Goal: Information Seeking & Learning: Learn about a topic

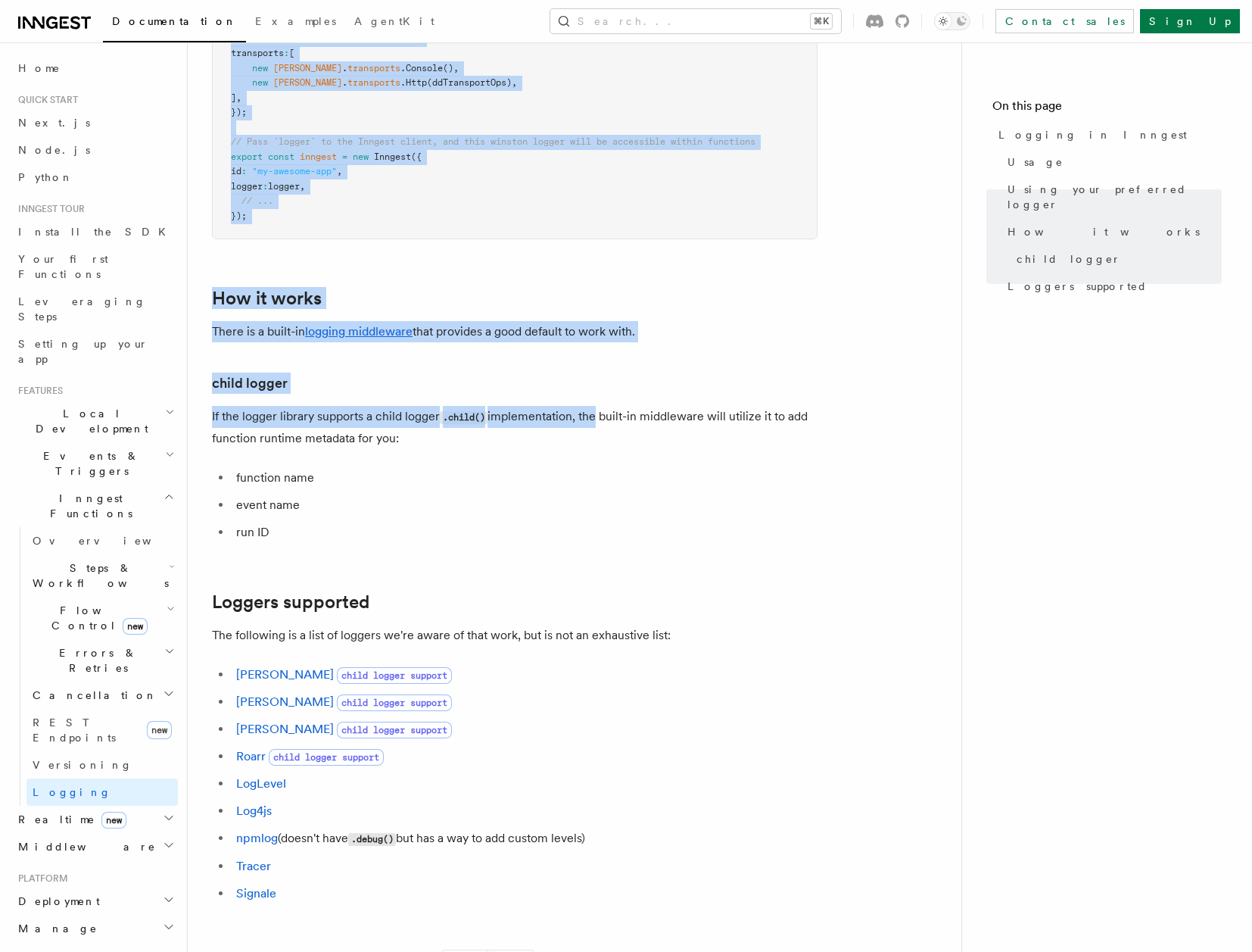
scroll to position [1362, 0]
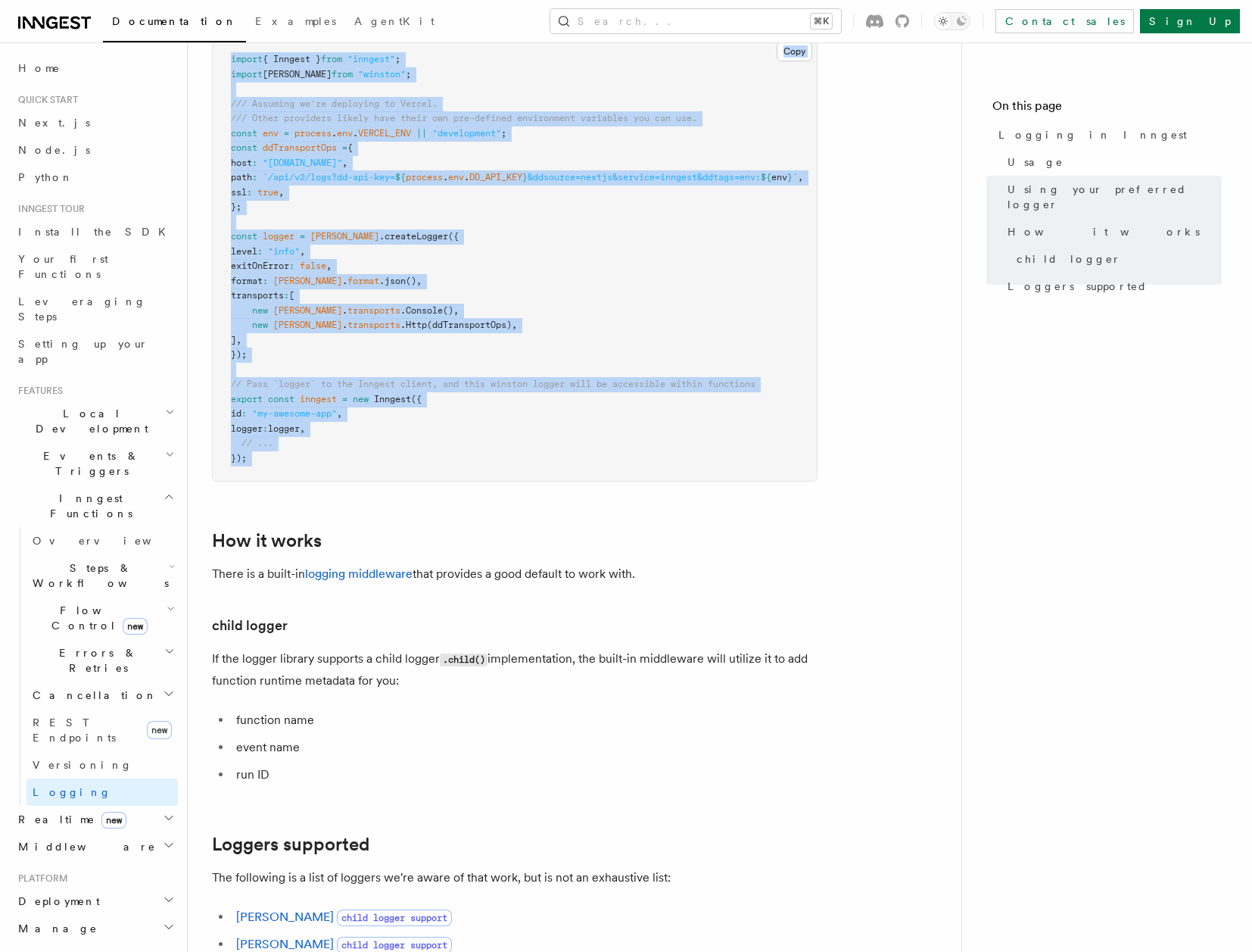
drag, startPoint x: 250, startPoint y: 155, endPoint x: 827, endPoint y: 527, distance: 686.5
click at [827, 527] on article "Features Inngest Functions Logging in Inngest Log handling can have some caveat…" at bounding box center [574, 75] width 725 height 2739
click at [38, 942] on h2 "Monitor" at bounding box center [95, 955] width 166 height 27
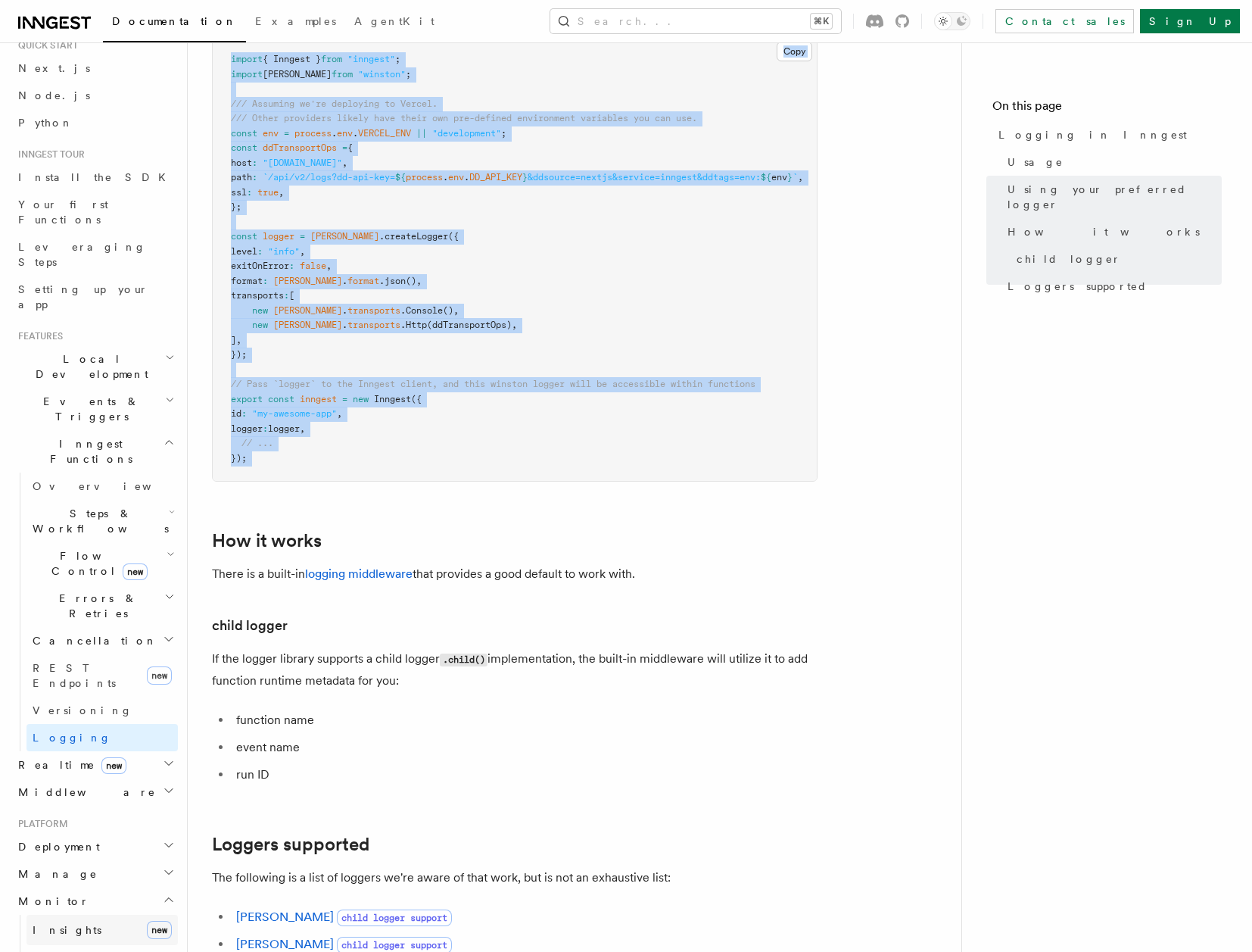
scroll to position [280, 0]
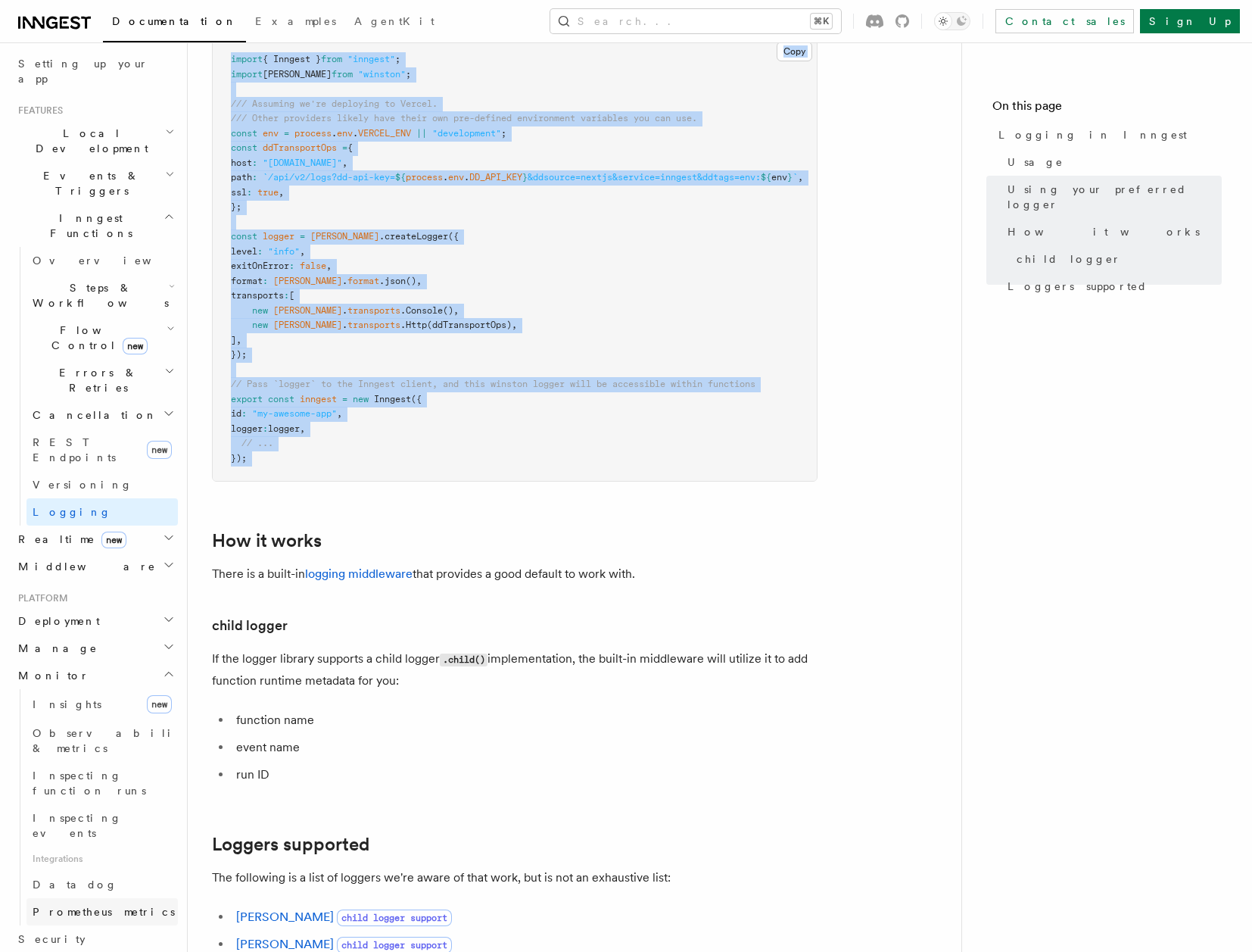
click at [87, 898] on link "Prometheus metrics" at bounding box center [102, 911] width 152 height 27
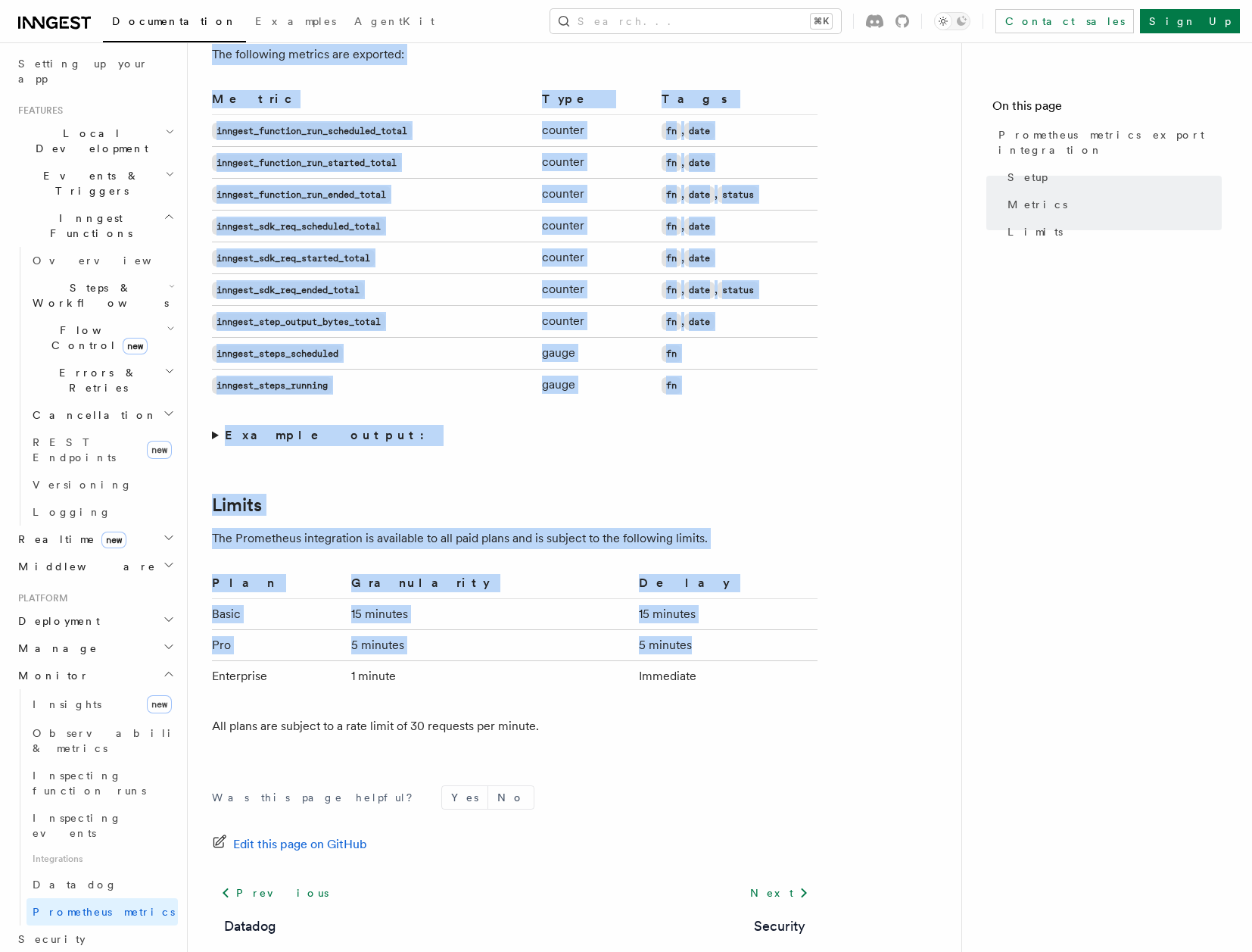
scroll to position [940, 0]
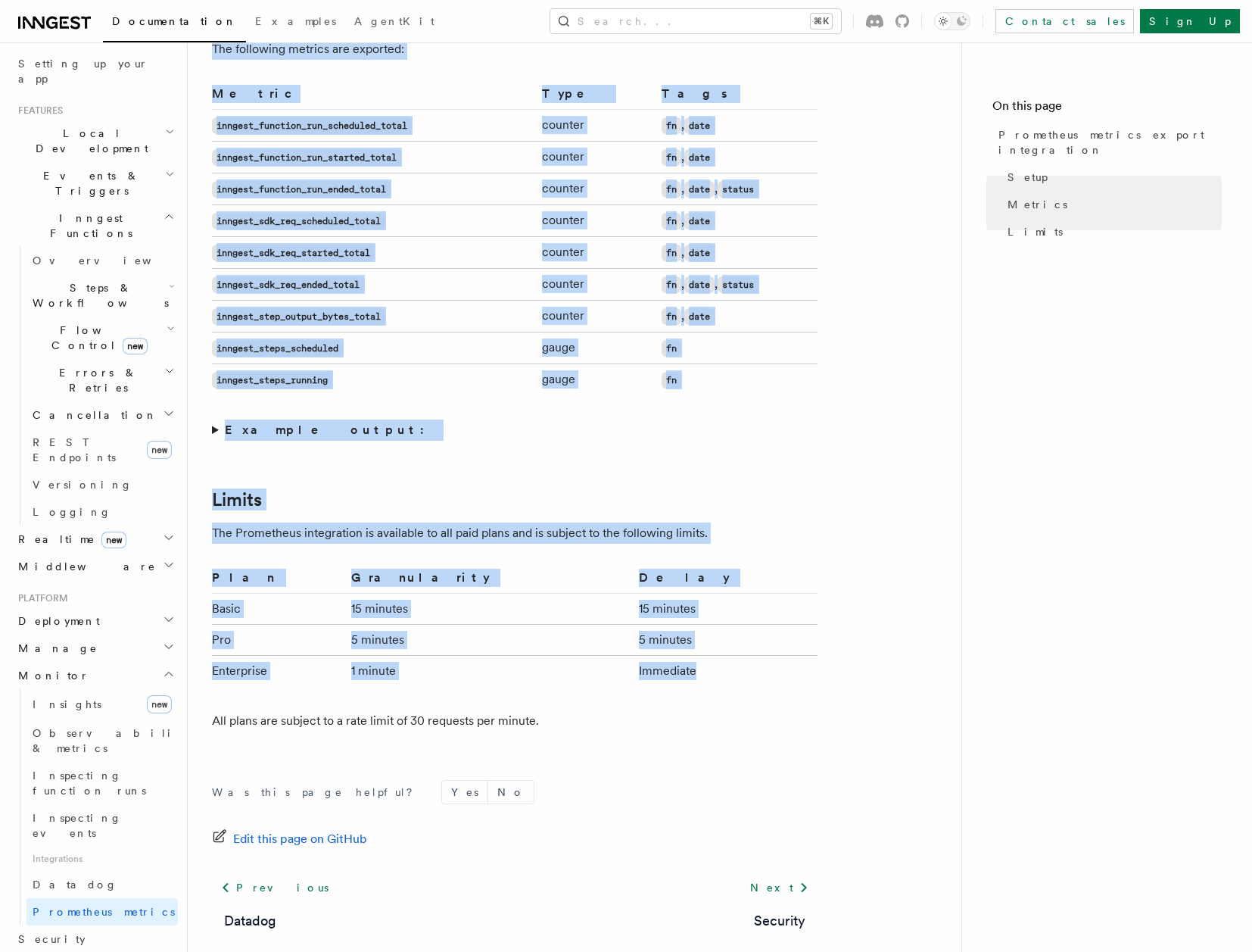
drag, startPoint x: 210, startPoint y: 107, endPoint x: 755, endPoint y: 673, distance: 785.7
click at [755, 673] on div "Platform Monitor Prometheus metrics export integration Inngest supports exporti…" at bounding box center [599, 46] width 822 height 1972
copy article "Prometheus metrics export integration Inngest supports exporting Prometheus met…"
click at [213, 434] on summary "Example output:" at bounding box center [515, 430] width 606 height 21
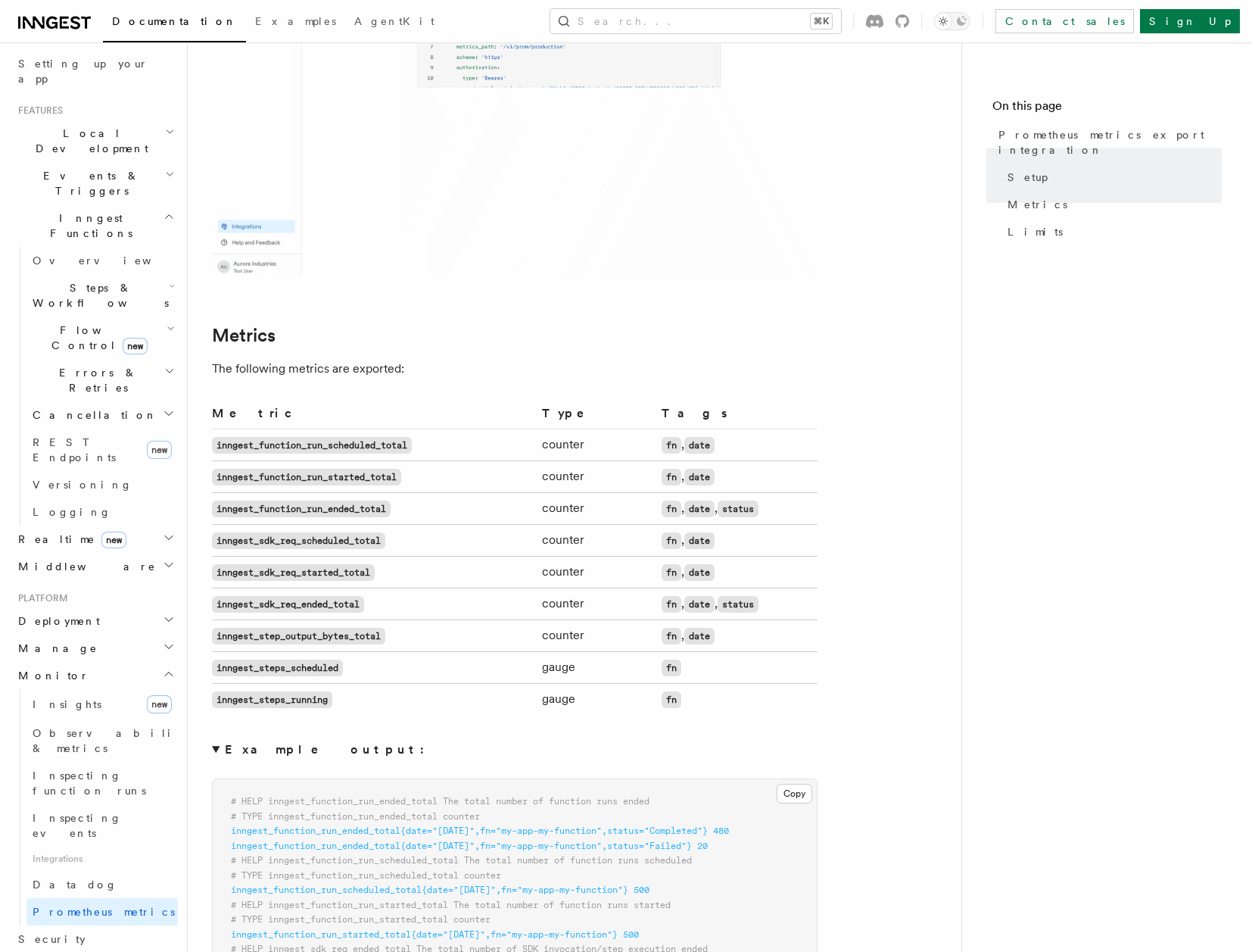
scroll to position [735, 0]
